Goal: Task Accomplishment & Management: Manage account settings

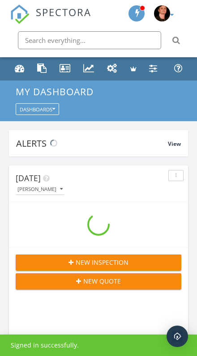
scroll to position [1529, 197]
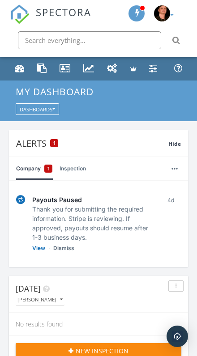
click at [66, 247] on link "Dismiss" at bounding box center [63, 248] width 21 height 9
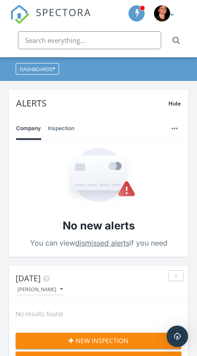
scroll to position [40, 0]
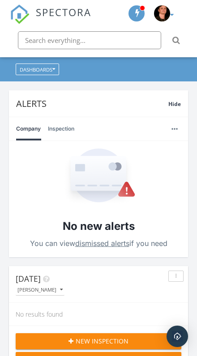
click at [116, 245] on link "dismissed alerts" at bounding box center [102, 243] width 54 height 9
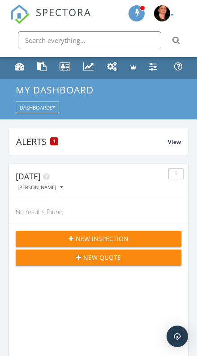
scroll to position [0, 0]
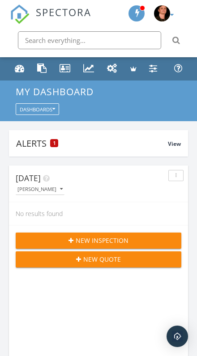
click at [34, 143] on div "Alerts 1" at bounding box center [91, 143] width 151 height 12
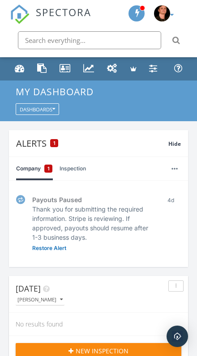
click at [129, 223] on div "Payouts Paused Thank you for submitting the required information. Stripe is rev…" at bounding box center [92, 218] width 121 height 47
click at [47, 211] on div "Payouts Paused Thank you for submitting the required information. Stripe is rev…" at bounding box center [92, 218] width 121 height 47
click at [45, 197] on span "Payouts Paused" at bounding box center [92, 199] width 121 height 9
click at [22, 200] on img at bounding box center [20, 199] width 9 height 9
click at [38, 65] on div "Templates" at bounding box center [42, 67] width 10 height 9
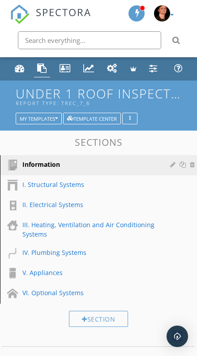
click at [155, 68] on div "Settings" at bounding box center [153, 67] width 8 height 9
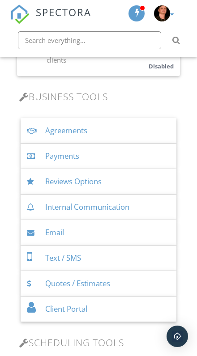
scroll to position [342, 0]
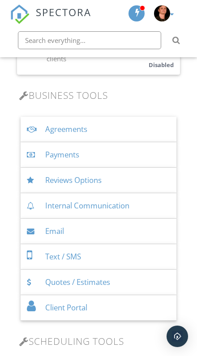
click at [50, 123] on div "Agreements" at bounding box center [98, 129] width 155 height 25
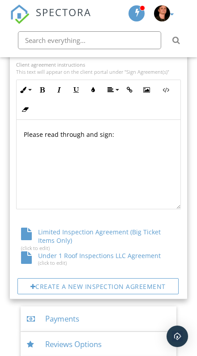
scroll to position [522, 0]
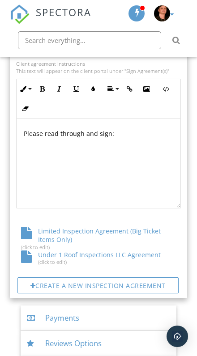
click at [140, 252] on div "Under 1 Roof Inspections LLC Agreement (click to edit)" at bounding box center [98, 257] width 164 height 15
